Goal: Information Seeking & Learning: Learn about a topic

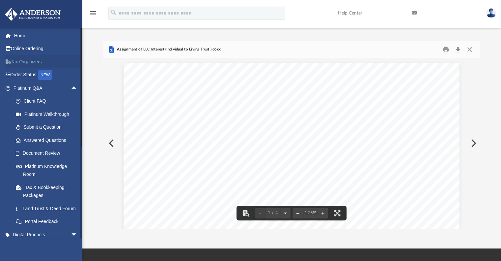
scroll to position [145, 372]
click at [16, 36] on link "Home" at bounding box center [46, 35] width 83 height 13
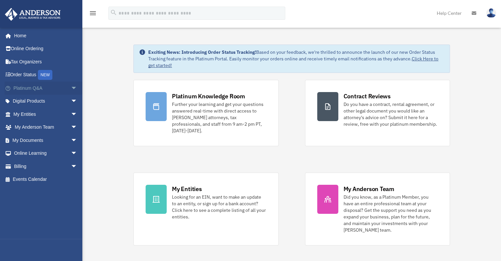
click at [71, 88] on span "arrow_drop_down" at bounding box center [77, 88] width 13 height 14
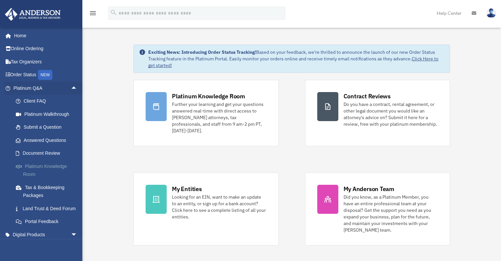
click at [30, 166] on link "Platinum Knowledge Room" at bounding box center [48, 169] width 78 height 21
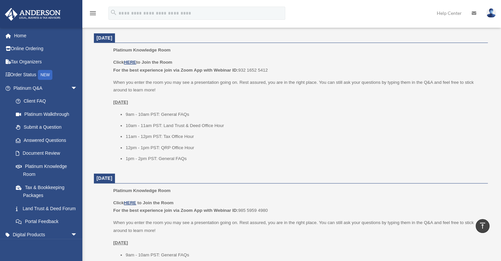
scroll to position [296, 0]
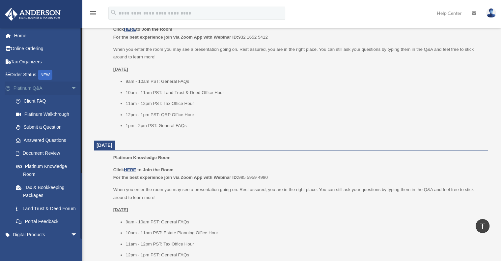
click at [71, 90] on span "arrow_drop_down" at bounding box center [77, 88] width 13 height 14
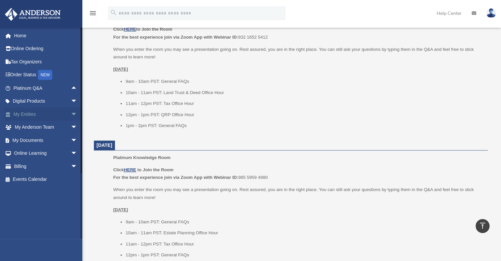
click at [71, 114] on span "arrow_drop_down" at bounding box center [77, 114] width 13 height 14
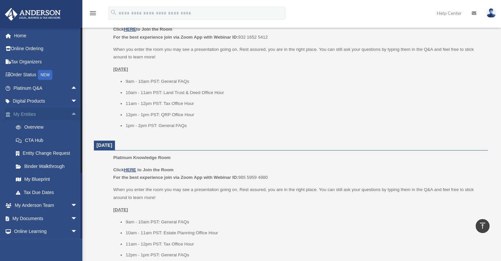
click at [71, 112] on span "arrow_drop_up" at bounding box center [77, 114] width 13 height 14
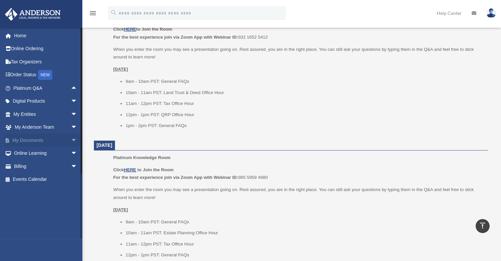
click at [71, 138] on span "arrow_drop_down" at bounding box center [77, 140] width 13 height 14
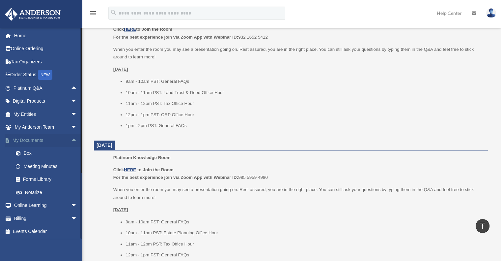
click at [71, 138] on span "arrow_drop_up" at bounding box center [77, 140] width 13 height 14
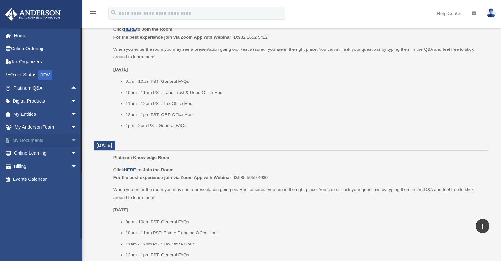
click at [71, 140] on span "arrow_drop_down" at bounding box center [77, 140] width 13 height 14
click at [71, 139] on span "arrow_drop_down" at bounding box center [77, 140] width 13 height 14
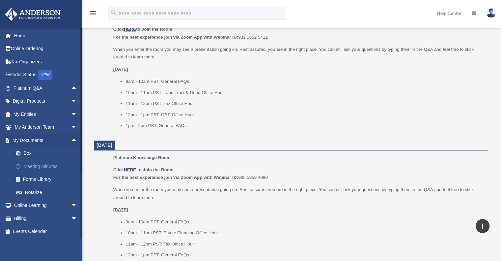
click at [49, 166] on link "Meeting Minutes" at bounding box center [48, 165] width 78 height 13
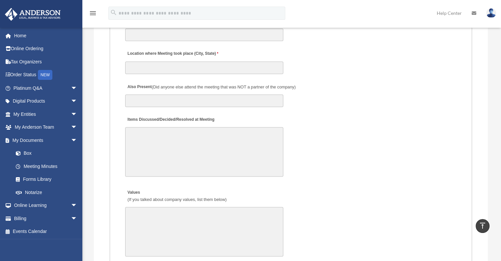
scroll to position [1186, 0]
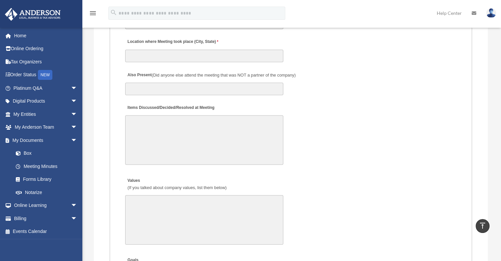
click at [144, 122] on textarea "Items Discussed/Decided/Resolved at Meeting" at bounding box center [204, 139] width 158 height 49
click at [71, 140] on span "arrow_drop_down" at bounding box center [77, 140] width 13 height 14
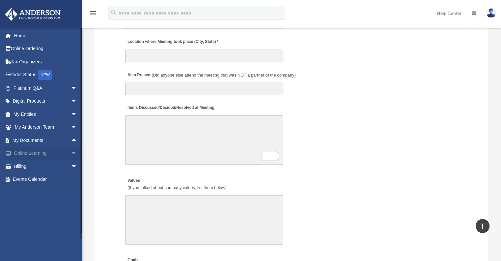
click at [71, 152] on span "arrow_drop_down" at bounding box center [77, 154] width 13 height 14
click at [71, 152] on span "arrow_drop_up" at bounding box center [77, 154] width 13 height 14
click at [71, 152] on span "arrow_drop_down" at bounding box center [77, 154] width 13 height 14
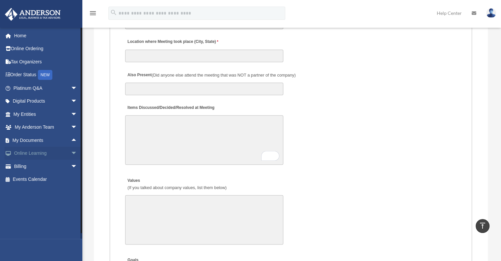
click at [71, 152] on span "arrow_drop_down" at bounding box center [77, 154] width 13 height 14
click at [71, 151] on span "arrow_drop_down" at bounding box center [77, 154] width 13 height 14
click at [43, 189] on link "Resources" at bounding box center [48, 191] width 78 height 13
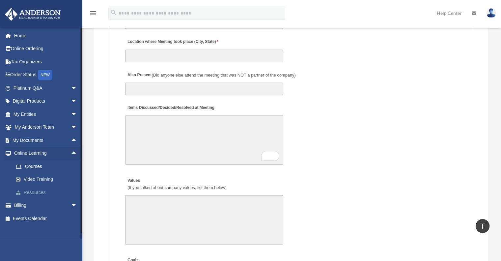
click at [43, 189] on link "Resources" at bounding box center [48, 191] width 78 height 13
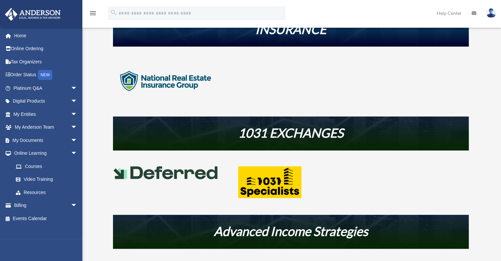
scroll to position [231, 0]
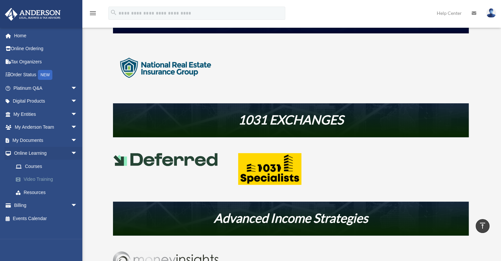
click at [42, 177] on link "Video Training" at bounding box center [48, 179] width 78 height 13
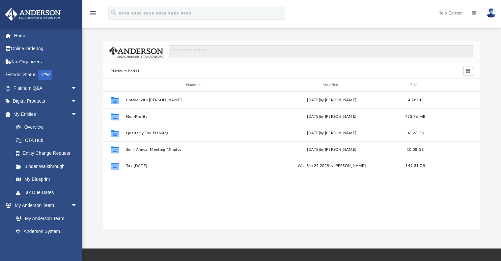
scroll to position [145, 372]
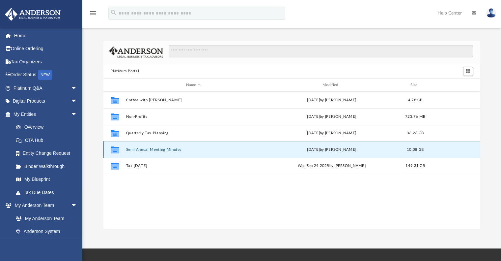
click at [132, 151] on button "Semi Annual Meeting Minutes" at bounding box center [193, 149] width 135 height 4
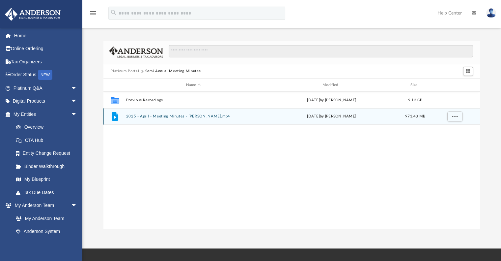
click at [142, 119] on div "File 2025 - April - Meeting Minutes - [PERSON_NAME].mp4 [DATE] by [PERSON_NAME]…" at bounding box center [291, 116] width 377 height 16
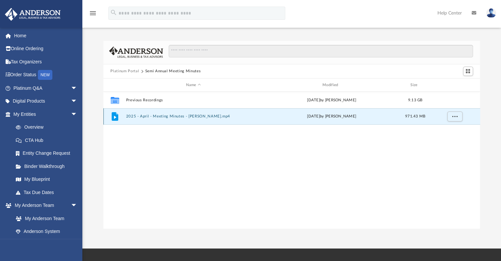
click at [161, 114] on button "2025 - April - Meeting Minutes - [PERSON_NAME].mp4" at bounding box center [193, 116] width 135 height 4
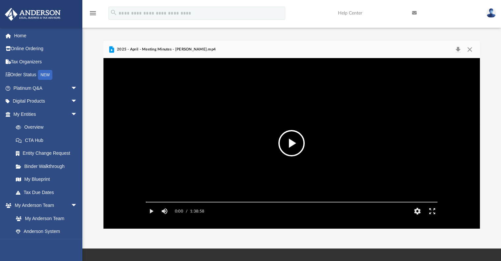
click at [206, 51] on span "2025 - April - Meeting Minutes - [PERSON_NAME].mp4" at bounding box center [166, 49] width 100 height 6
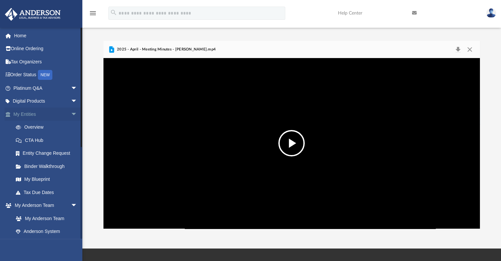
click at [71, 113] on span "arrow_drop_down" at bounding box center [77, 114] width 13 height 14
click at [71, 113] on span "arrow_drop_up" at bounding box center [77, 114] width 13 height 14
click at [71, 113] on span "arrow_drop_down" at bounding box center [77, 114] width 13 height 14
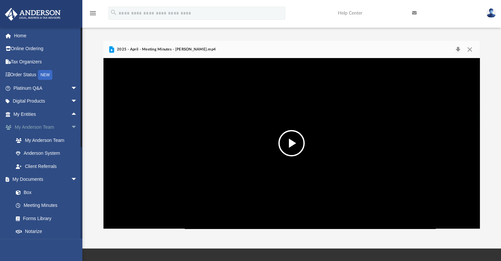
click at [71, 126] on span "arrow_drop_down" at bounding box center [77, 128] width 13 height 14
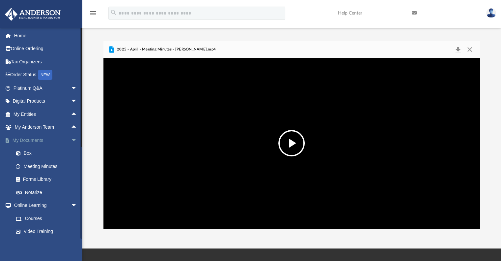
click at [71, 136] on span "arrow_drop_down" at bounding box center [77, 140] width 13 height 14
click at [71, 153] on span "arrow_drop_down" at bounding box center [77, 154] width 13 height 14
